Goal: Task Accomplishment & Management: Manage account settings

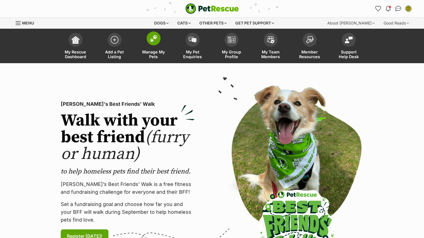
click at [158, 38] on span at bounding box center [154, 39] width 14 height 14
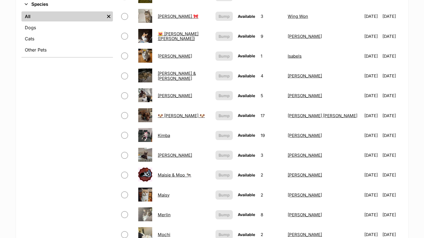
scroll to position [321, 0]
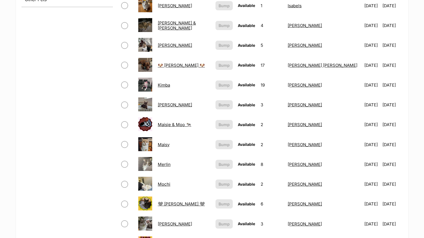
click at [170, 165] on link "Merlin" at bounding box center [164, 164] width 13 height 5
